Goal: Find contact information

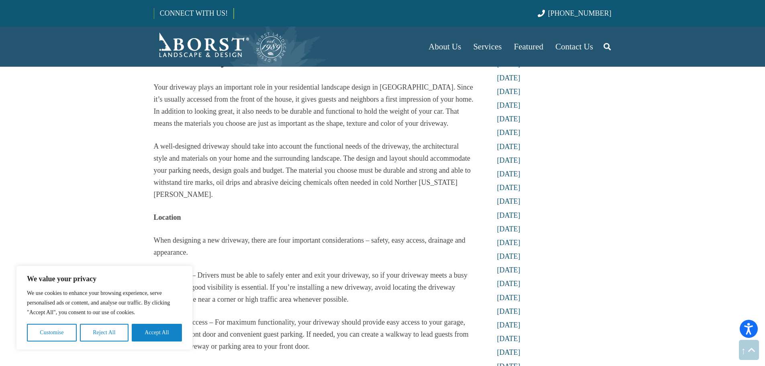
scroll to position [736, 0]
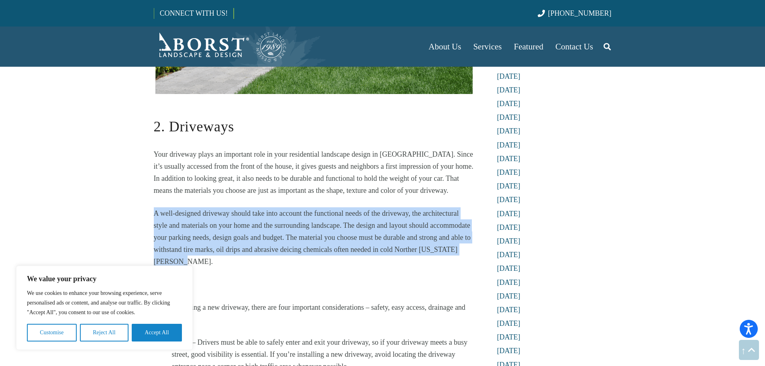
drag, startPoint x: 239, startPoint y: 223, endPoint x: 145, endPoint y: 180, distance: 103.7
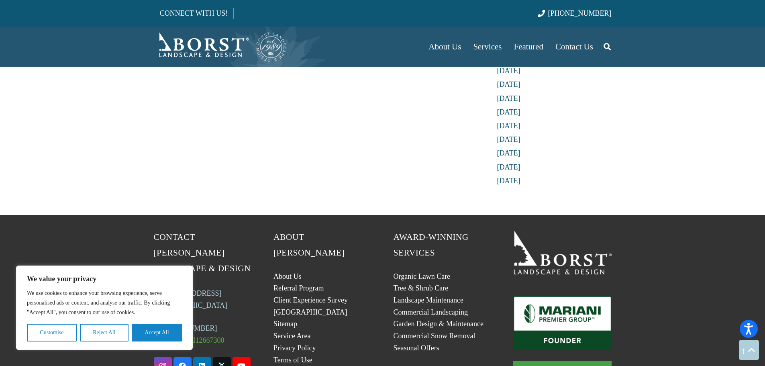
scroll to position [3535, 0]
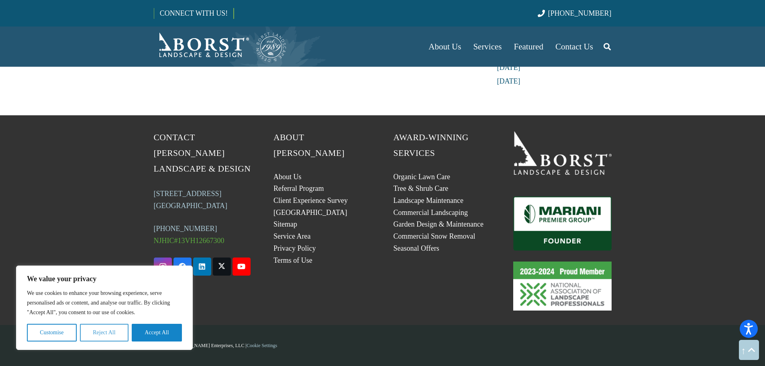
click at [101, 335] on button "Reject All" at bounding box center [104, 333] width 49 height 18
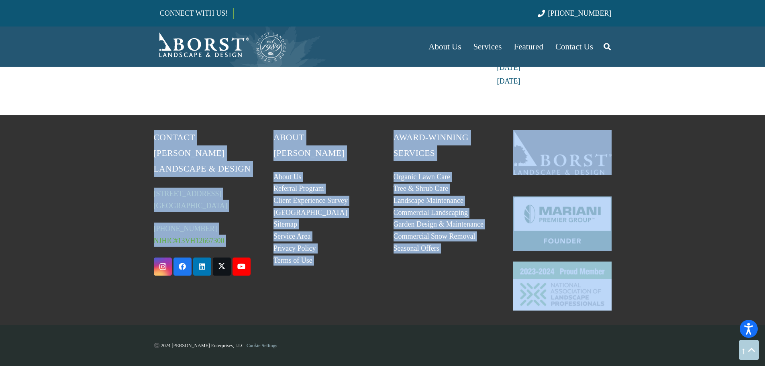
drag, startPoint x: 94, startPoint y: 140, endPoint x: 685, endPoint y: 293, distance: 610.2
click at [685, 293] on section "Contact [PERSON_NAME] Landscape & Design [STREET_ADDRESS] [PHONE_NUMBER] NJHIC#…" at bounding box center [382, 220] width 765 height 210
drag, startPoint x: 604, startPoint y: 270, endPoint x: 184, endPoint y: 100, distance: 453.9
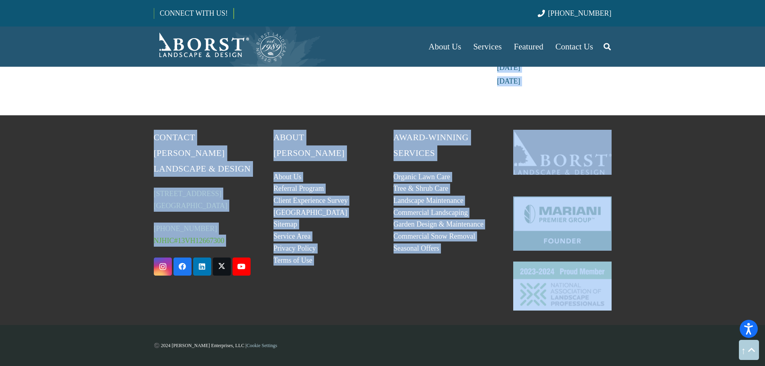
click at [49, 147] on section "Contact [PERSON_NAME] Landscape & Design [STREET_ADDRESS] [PHONE_NUMBER] NJHIC#…" at bounding box center [382, 220] width 765 height 210
